Goal: Task Accomplishment & Management: Complete application form

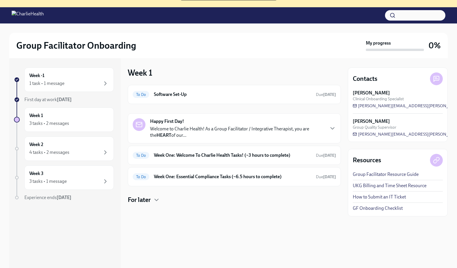
scroll to position [59, 0]
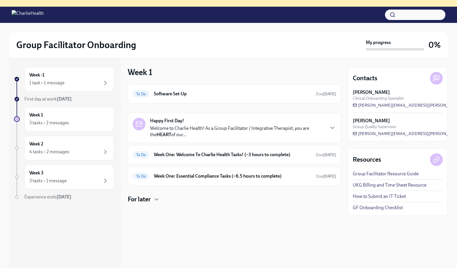
click at [226, 133] on p "Welcome to Charlie Health! As a Group Facilitator / Integrative Therapist, you …" at bounding box center [237, 131] width 174 height 13
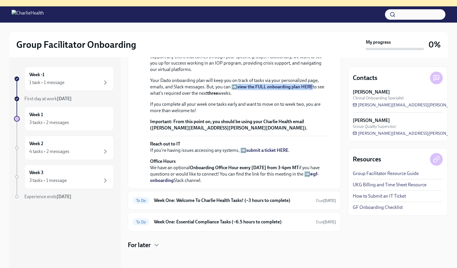
scroll to position [173, 0]
drag, startPoint x: 219, startPoint y: 160, endPoint x: 151, endPoint y: 162, distance: 67.6
click at [151, 131] on strong "From this point on, you should be using your Charlie Health email ([PERSON_NAME…" at bounding box center [228, 125] width 157 height 12
copy strong "[PERSON_NAME][EMAIL_ADDRESS][PERSON_NAME][DOMAIN_NAME]"
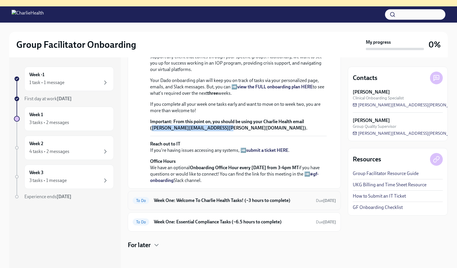
click at [187, 203] on h6 "Week One: Welcome To Charlie Health Tasks! (~3 hours to complete)" at bounding box center [232, 201] width 157 height 6
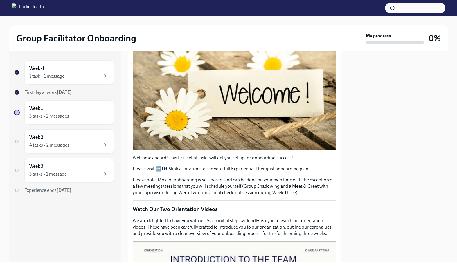
scroll to position [114, 0]
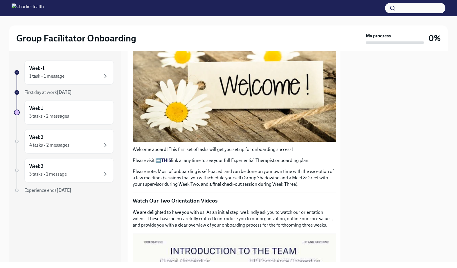
click at [405, 216] on div at bounding box center [398, 156] width 100 height 211
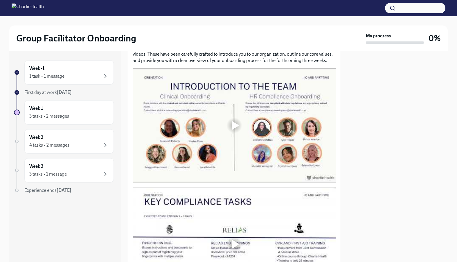
scroll to position [309, 0]
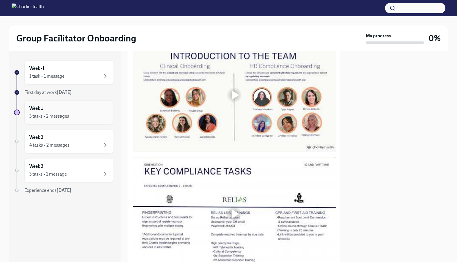
click at [64, 115] on div "3 tasks • 2 messages" at bounding box center [49, 116] width 40 height 6
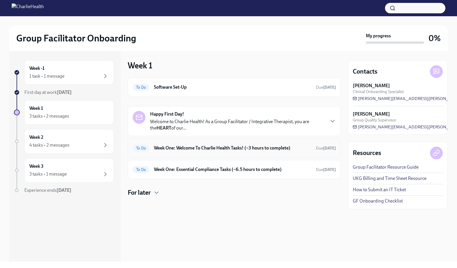
click at [225, 147] on h6 "Week One: Welcome To Charlie Health Tasks! (~3 hours to complete)" at bounding box center [232, 148] width 157 height 6
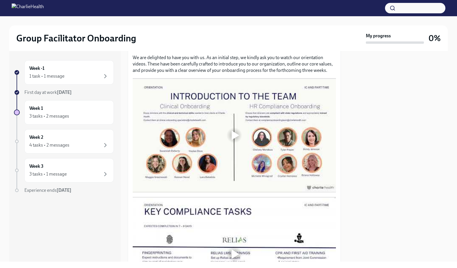
scroll to position [208, 0]
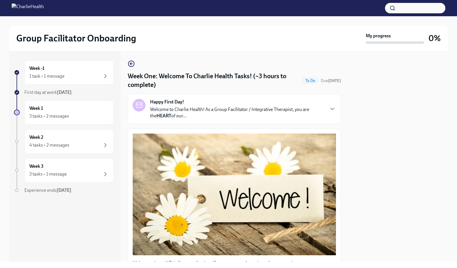
click at [286, 117] on p "Welcome to Charlie Health! As a Group Facilitator / Integrative Therapist, you …" at bounding box center [237, 113] width 174 height 13
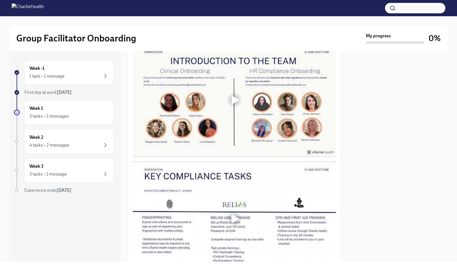
scroll to position [489, 0]
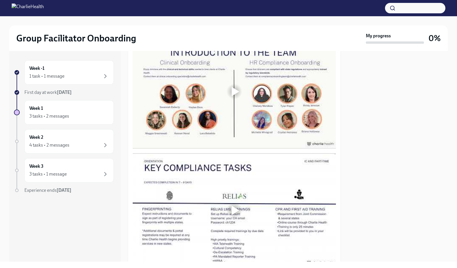
click at [239, 101] on div at bounding box center [234, 91] width 19 height 19
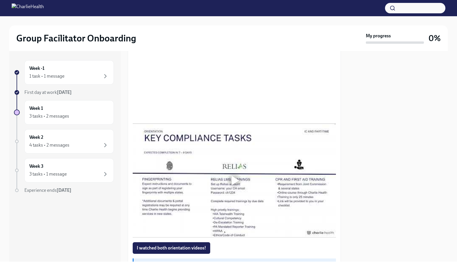
scroll to position [512, 0]
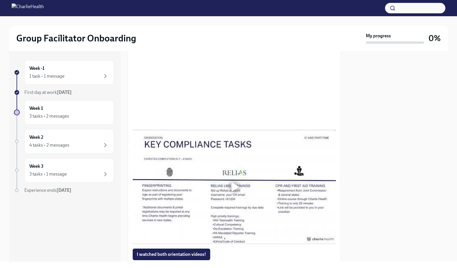
click at [301, 5] on div at bounding box center [228, 8] width 457 height 16
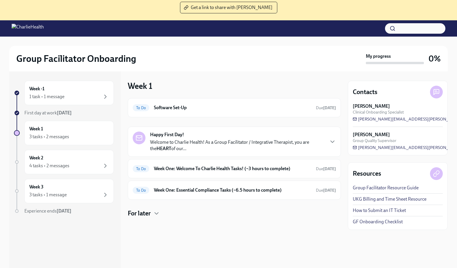
scroll to position [53, 0]
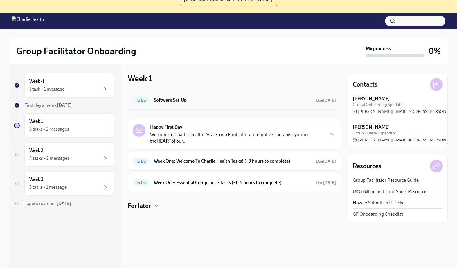
click at [204, 98] on h6 "Software Set-Up" at bounding box center [232, 100] width 157 height 6
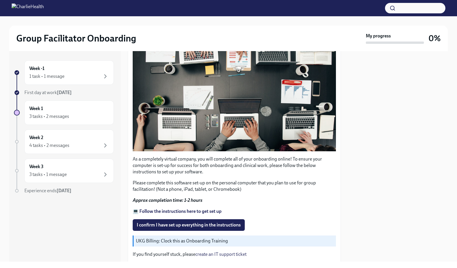
scroll to position [107, 0]
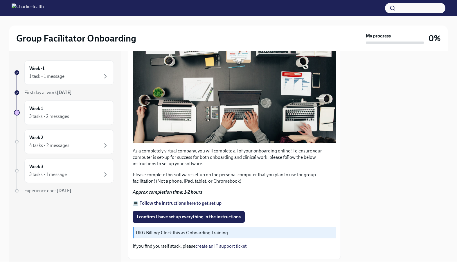
click at [183, 206] on p "💻 Follow the instructions here to get set up" at bounding box center [234, 203] width 203 height 6
click at [183, 203] on strong "💻 Follow the instructions here to get set up" at bounding box center [177, 203] width 89 height 6
click at [54, 70] on div "Week -1 1 task • 1 message" at bounding box center [69, 72] width 80 height 15
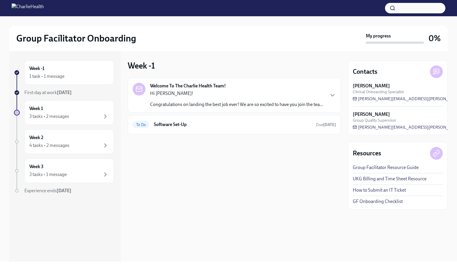
click at [238, 96] on p "Hi Ashley!" at bounding box center [236, 93] width 173 height 6
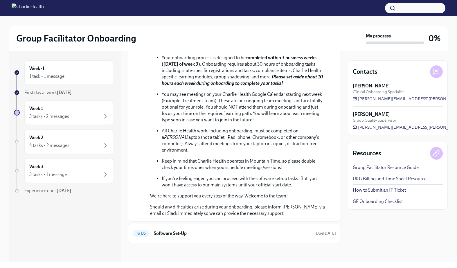
scroll to position [180, 0]
click at [401, 98] on span "[PERSON_NAME][EMAIL_ADDRESS][PERSON_NAME][DOMAIN_NAME]" at bounding box center [425, 99] width 145 height 6
click at [53, 109] on div "Week 1 3 tasks • 2 messages" at bounding box center [69, 112] width 80 height 15
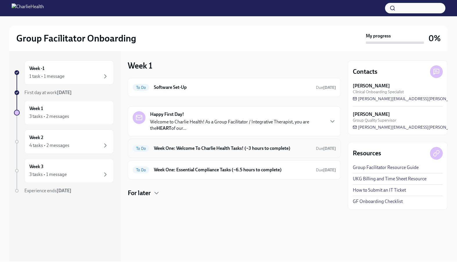
click at [192, 148] on h6 "Week One: Welcome To Charlie Health Tasks! (~3 hours to complete)" at bounding box center [232, 148] width 157 height 6
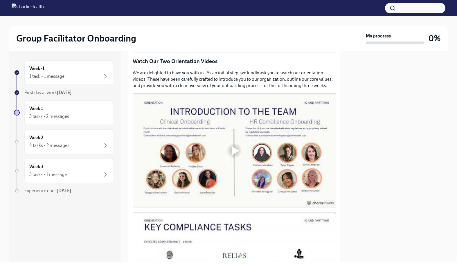
scroll to position [254, 0]
click at [237, 152] on div at bounding box center [236, 149] width 8 height 9
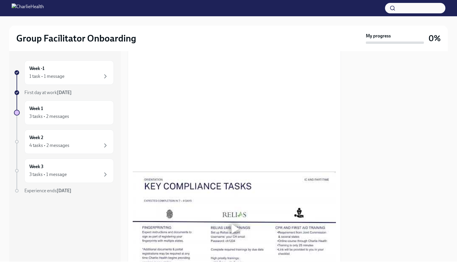
scroll to position [295, 0]
click at [238, 226] on div at bounding box center [236, 228] width 8 height 9
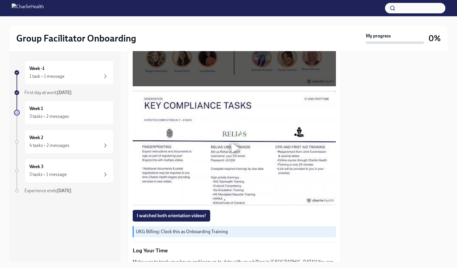
scroll to position [385, 0]
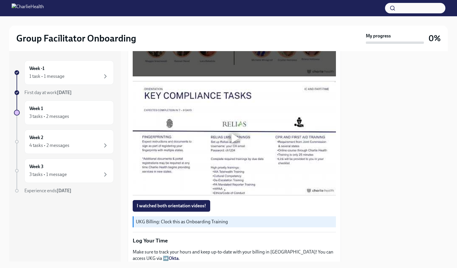
click at [233, 138] on div at bounding box center [236, 137] width 8 height 9
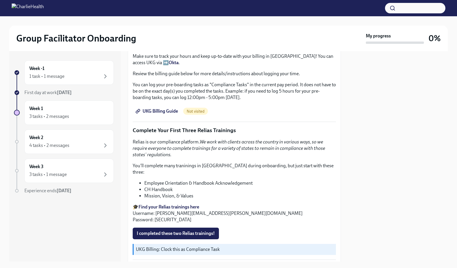
scroll to position [589, 0]
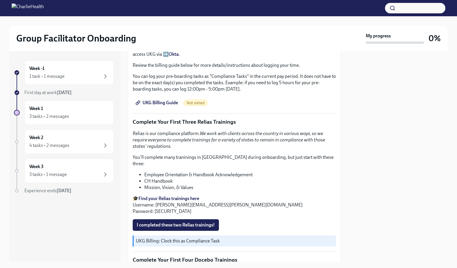
click at [172, 196] on strong "Find your Relias trainings here" at bounding box center [168, 199] width 61 height 6
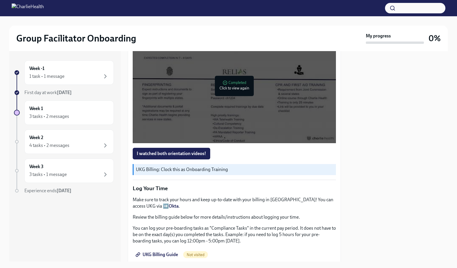
scroll to position [441, 0]
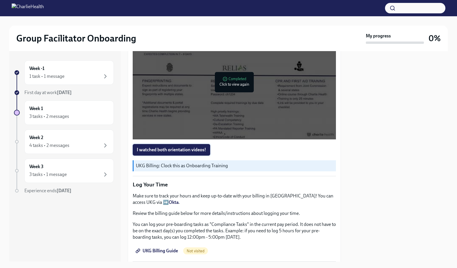
click at [198, 151] on span "I watched both orientation videos!" at bounding box center [171, 150] width 69 height 6
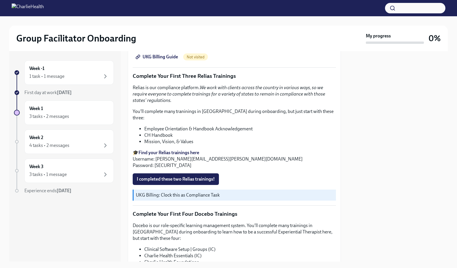
scroll to position [646, 0]
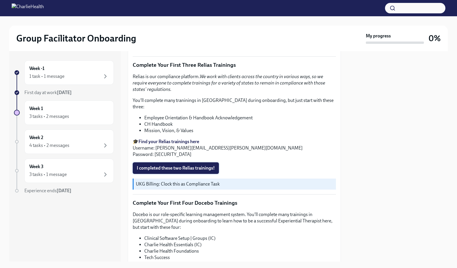
click at [194, 165] on span "I completed these two Relias trainings!" at bounding box center [176, 168] width 78 height 6
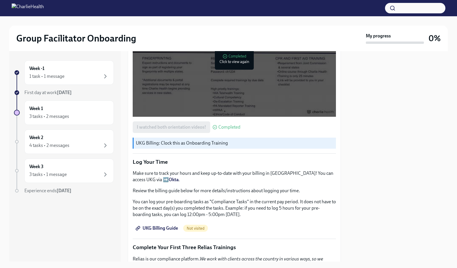
scroll to position [464, 0]
click at [169, 179] on strong "Okta" at bounding box center [174, 179] width 10 height 6
